Goal: Register for event/course

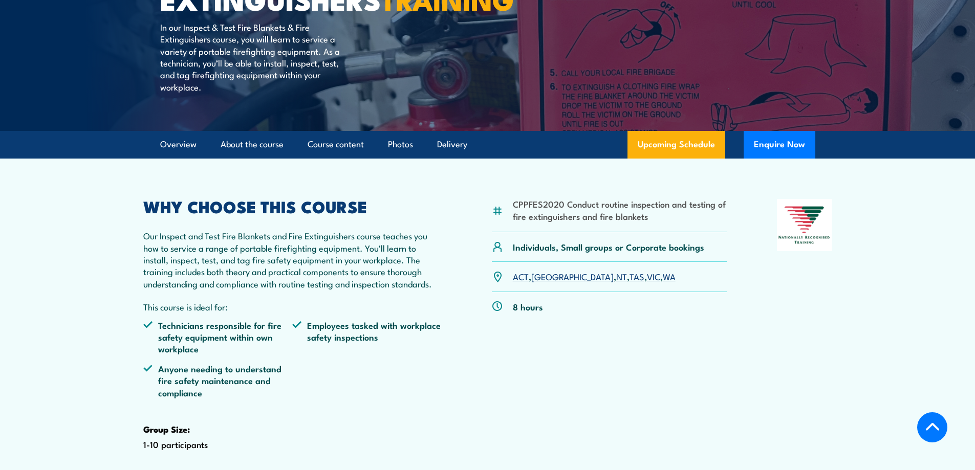
scroll to position [205, 0]
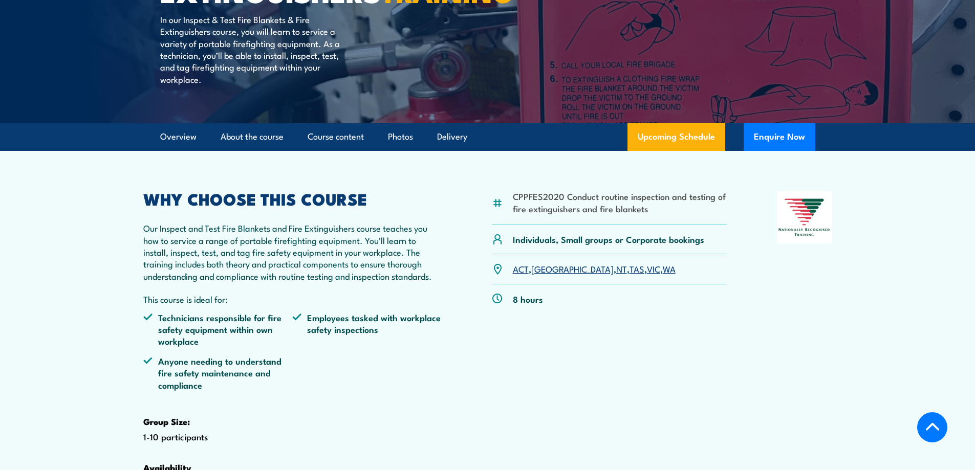
click at [647, 275] on link "VIC" at bounding box center [653, 269] width 13 height 12
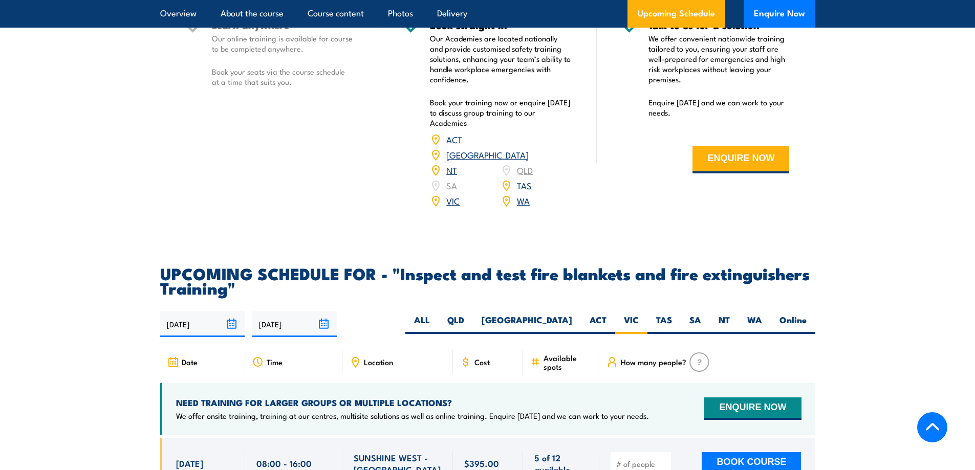
scroll to position [1594, 0]
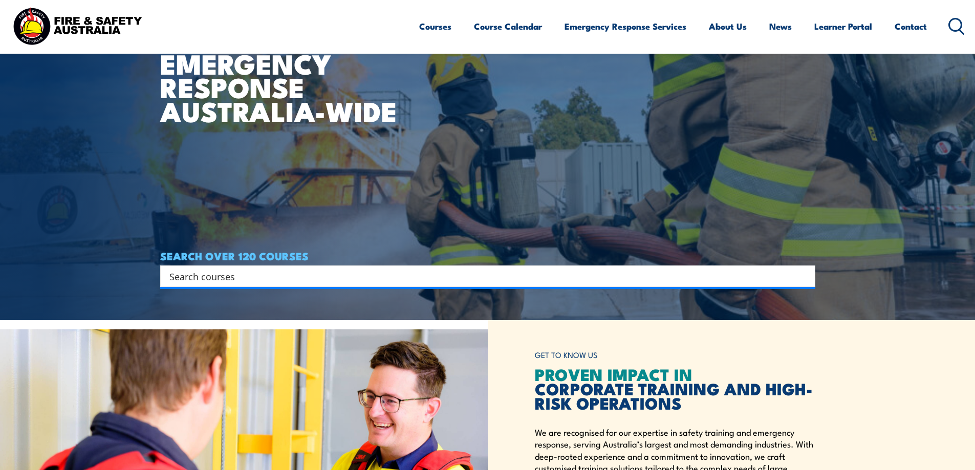
scroll to position [154, 0]
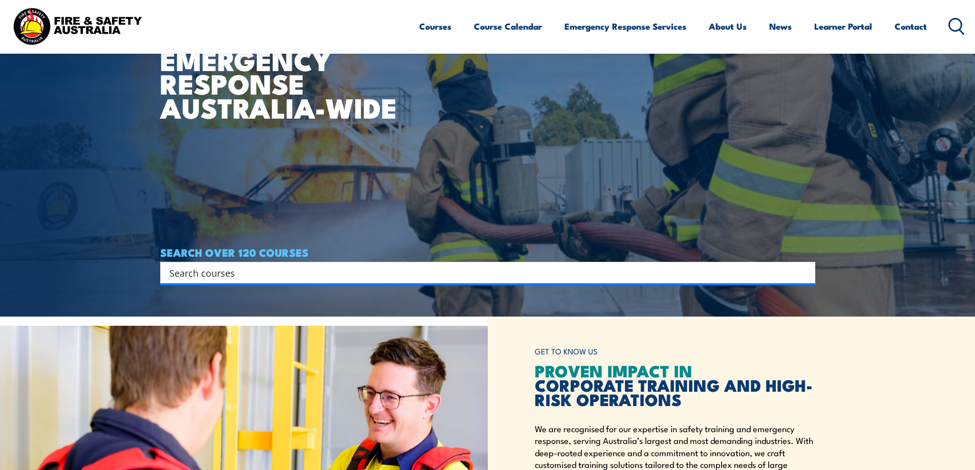
click at [257, 265] on div "Search" at bounding box center [487, 273] width 655 height 22
click at [253, 275] on input "Search input" at bounding box center [481, 272] width 624 height 15
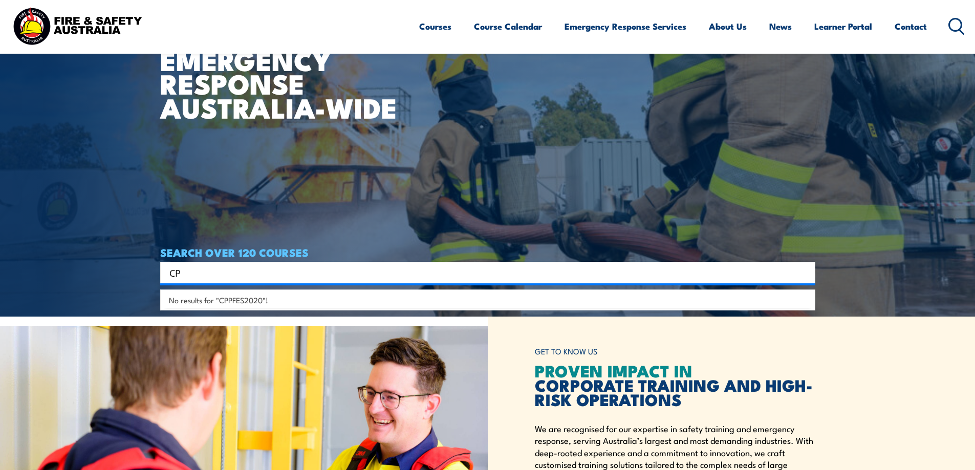
type input "C"
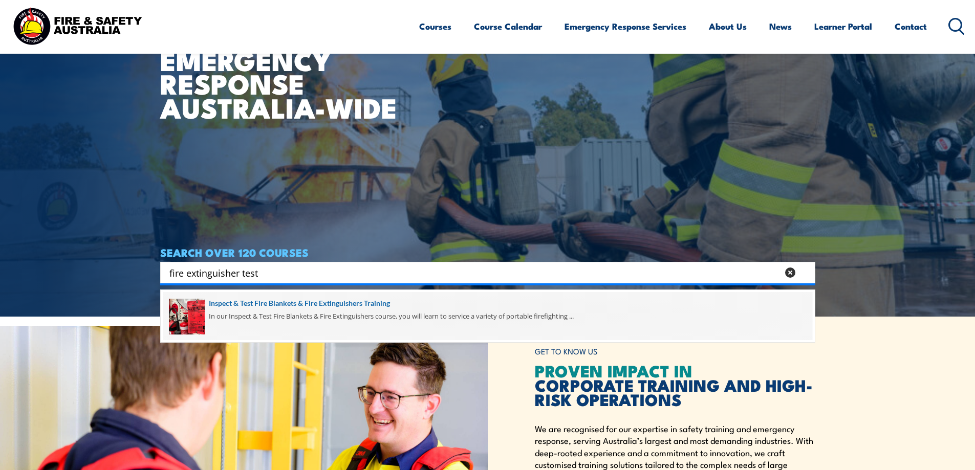
type input "fire extinguisher test"
click at [286, 303] on span at bounding box center [487, 316] width 649 height 48
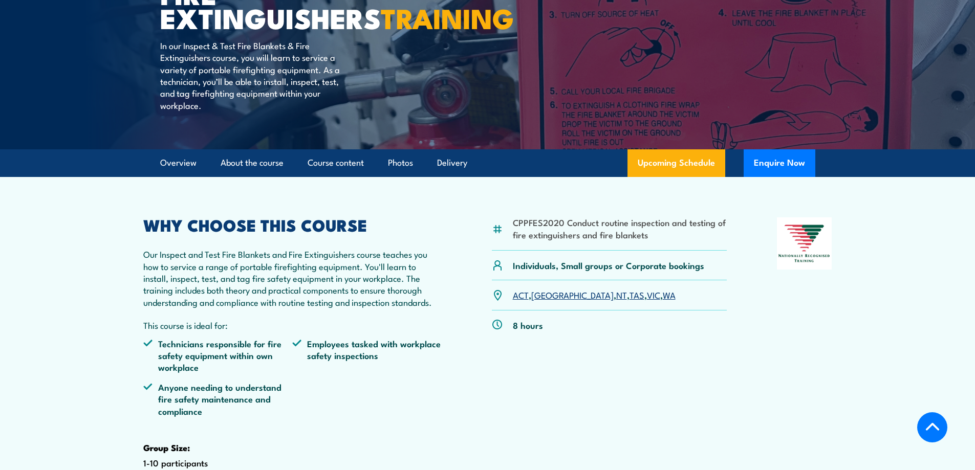
scroll to position [154, 0]
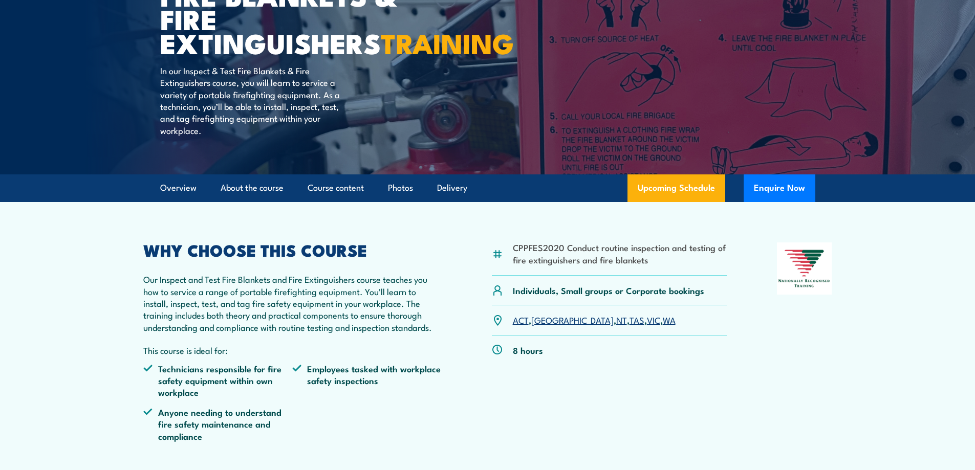
click at [647, 326] on link "VIC" at bounding box center [653, 320] width 13 height 12
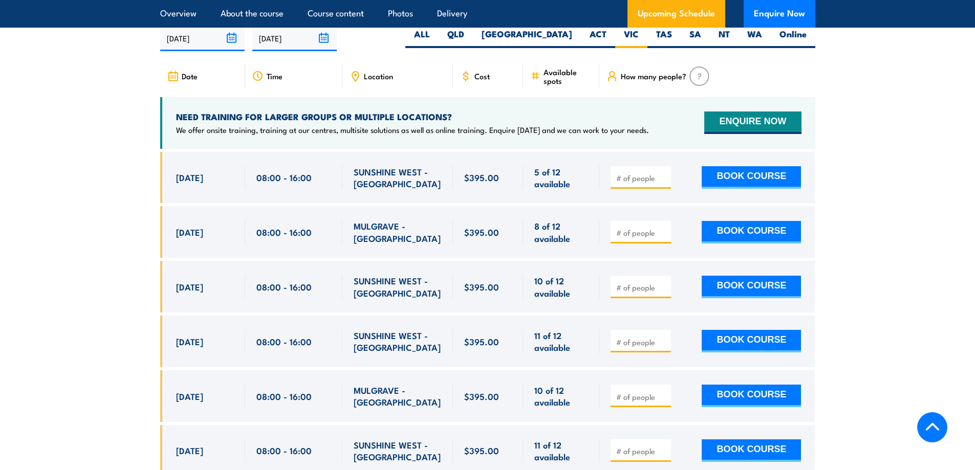
scroll to position [1901, 0]
click at [356, 81] on icon at bounding box center [355, 75] width 11 height 11
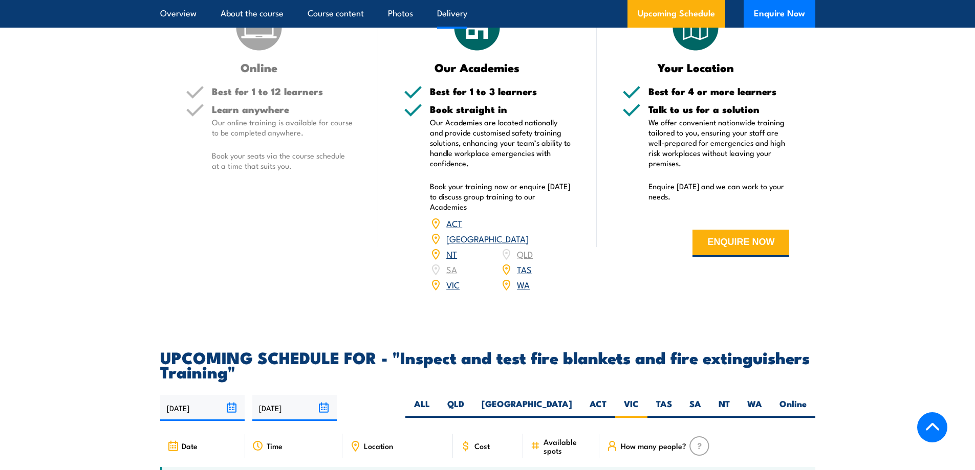
scroll to position [1492, 0]
